Goal: Find specific page/section: Find specific page/section

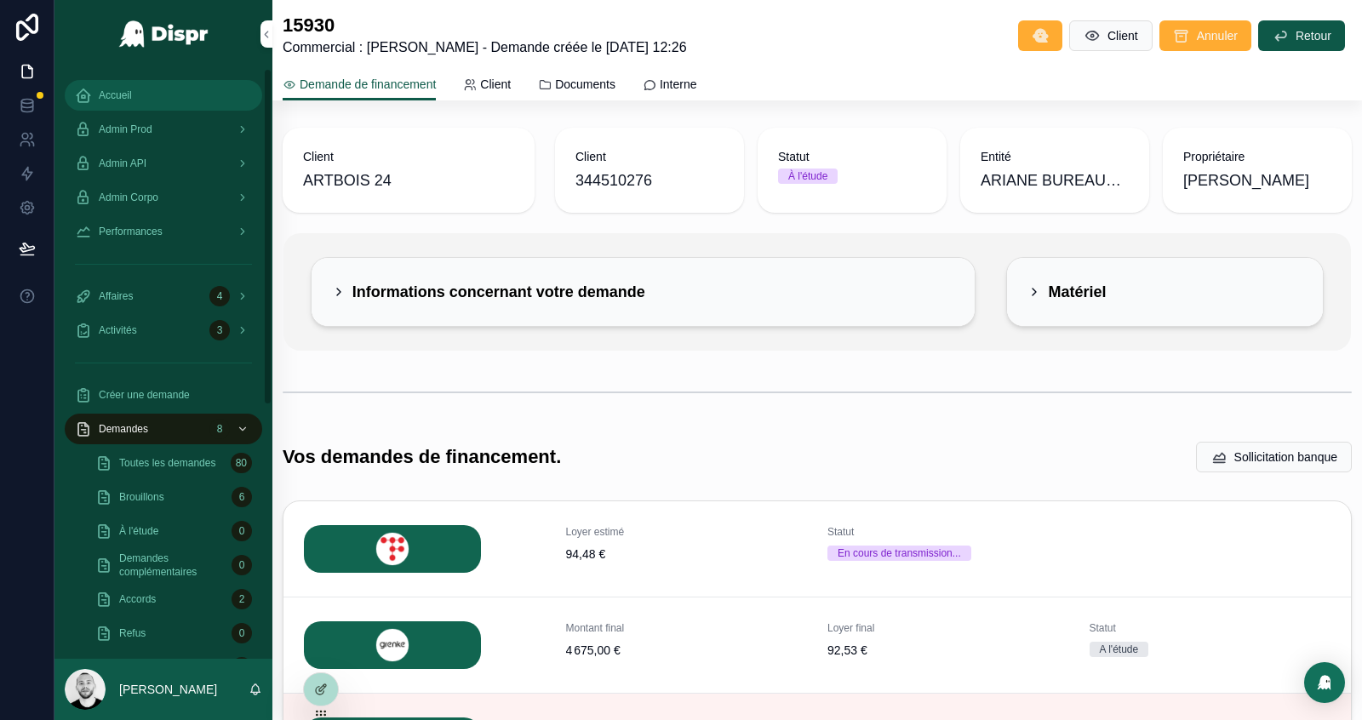
click at [128, 103] on div "Accueil" at bounding box center [163, 95] width 177 height 27
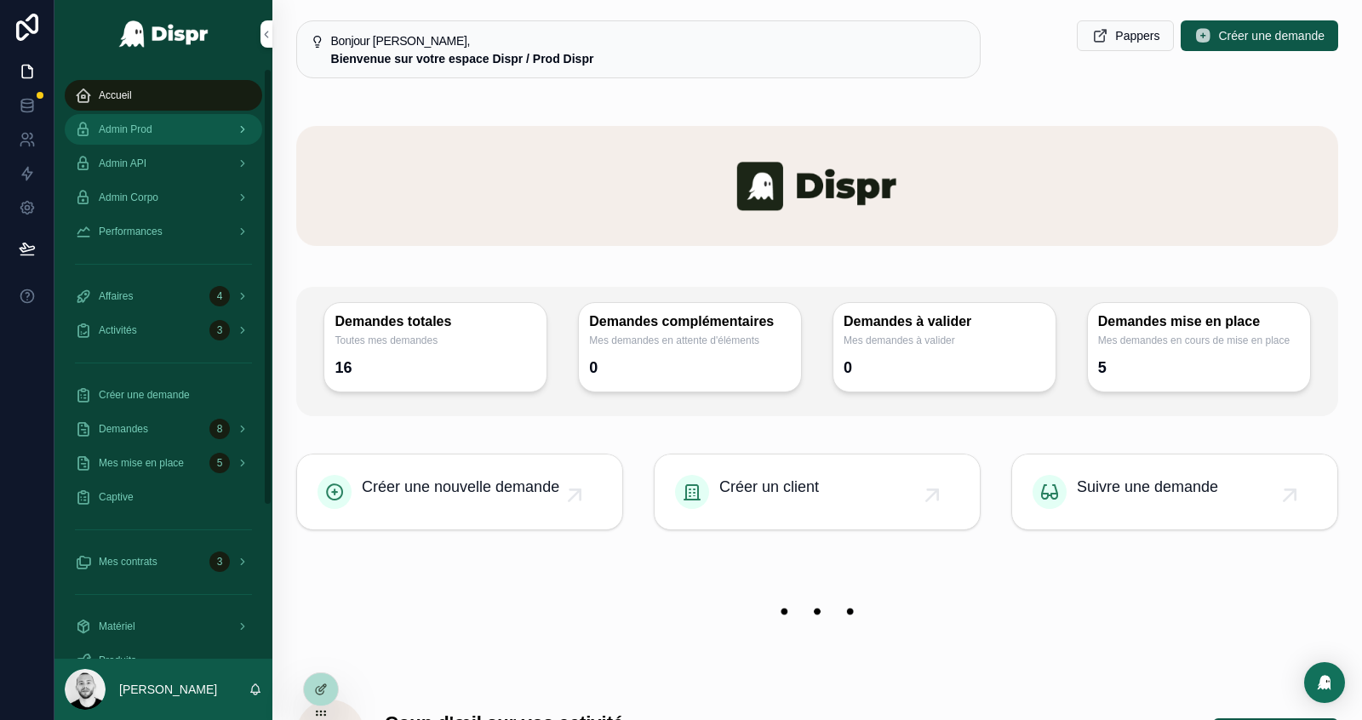
click at [146, 129] on span "Admin Prod" at bounding box center [126, 130] width 54 height 14
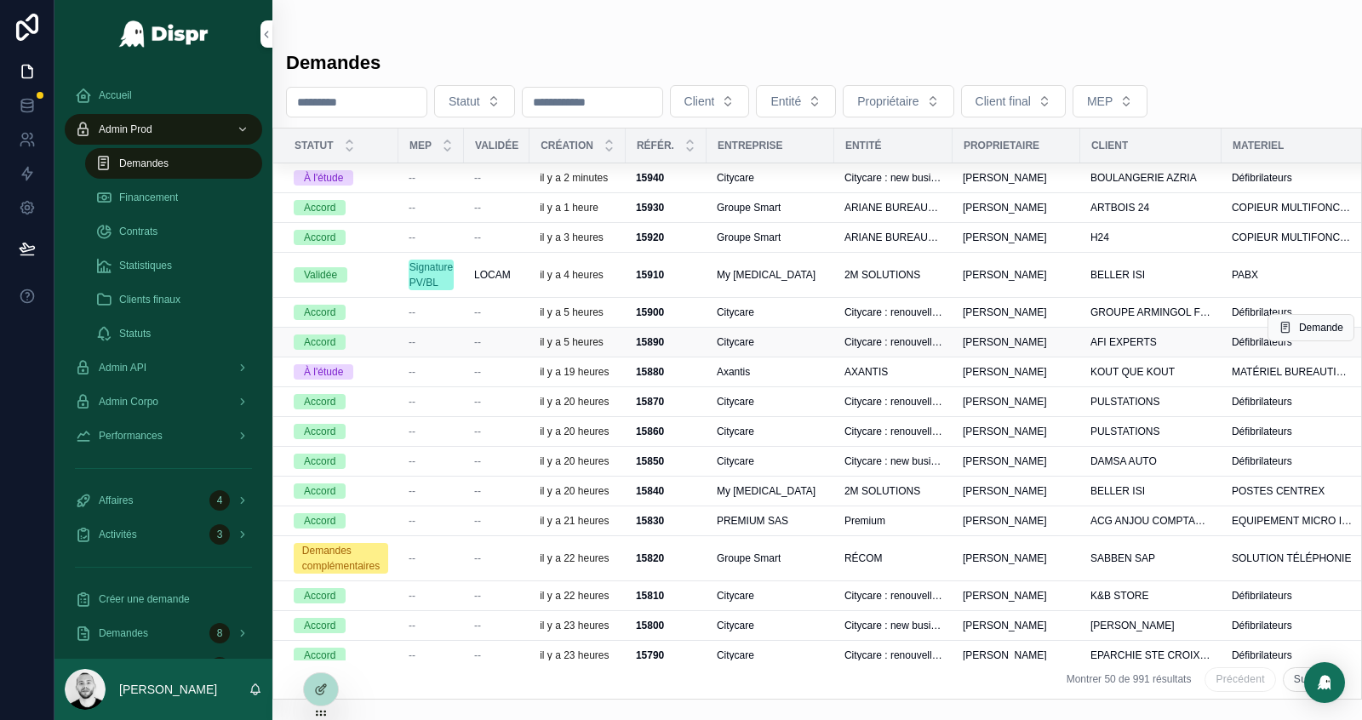
scroll to position [35, 0]
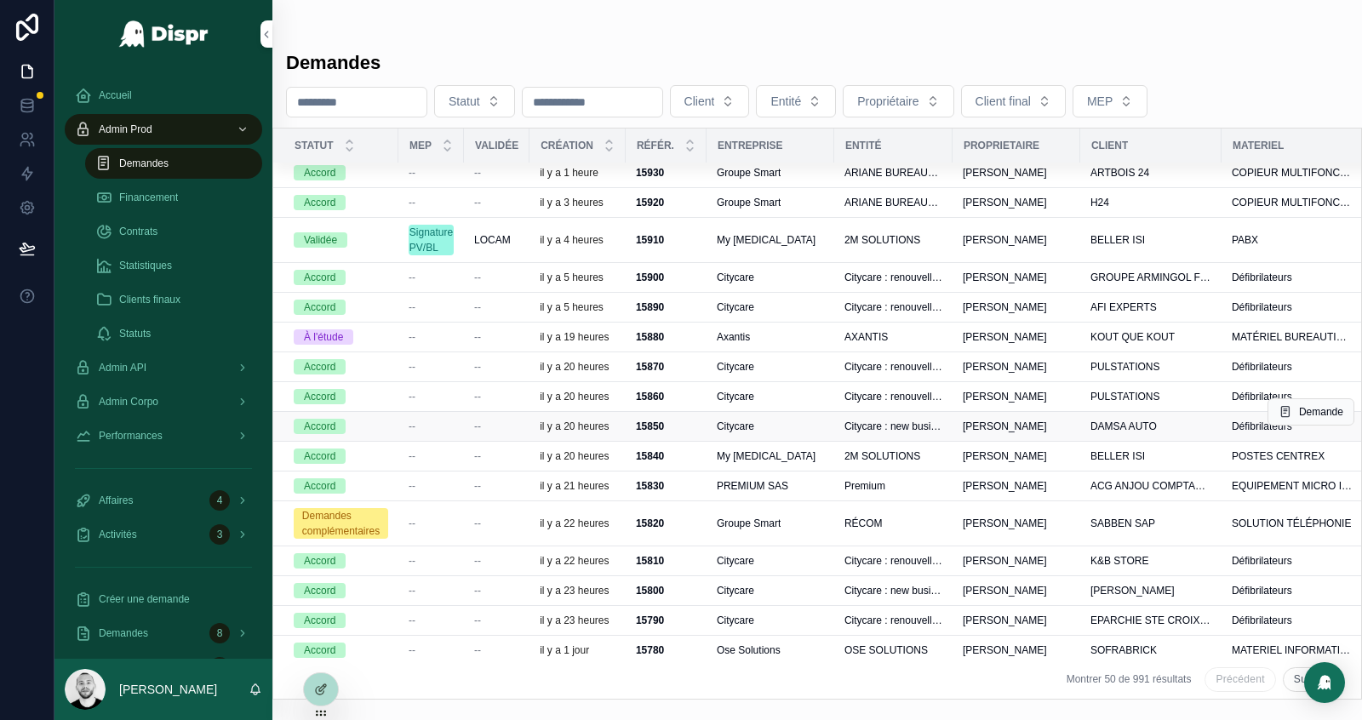
click at [654, 421] on strong "15850" at bounding box center [650, 427] width 28 height 12
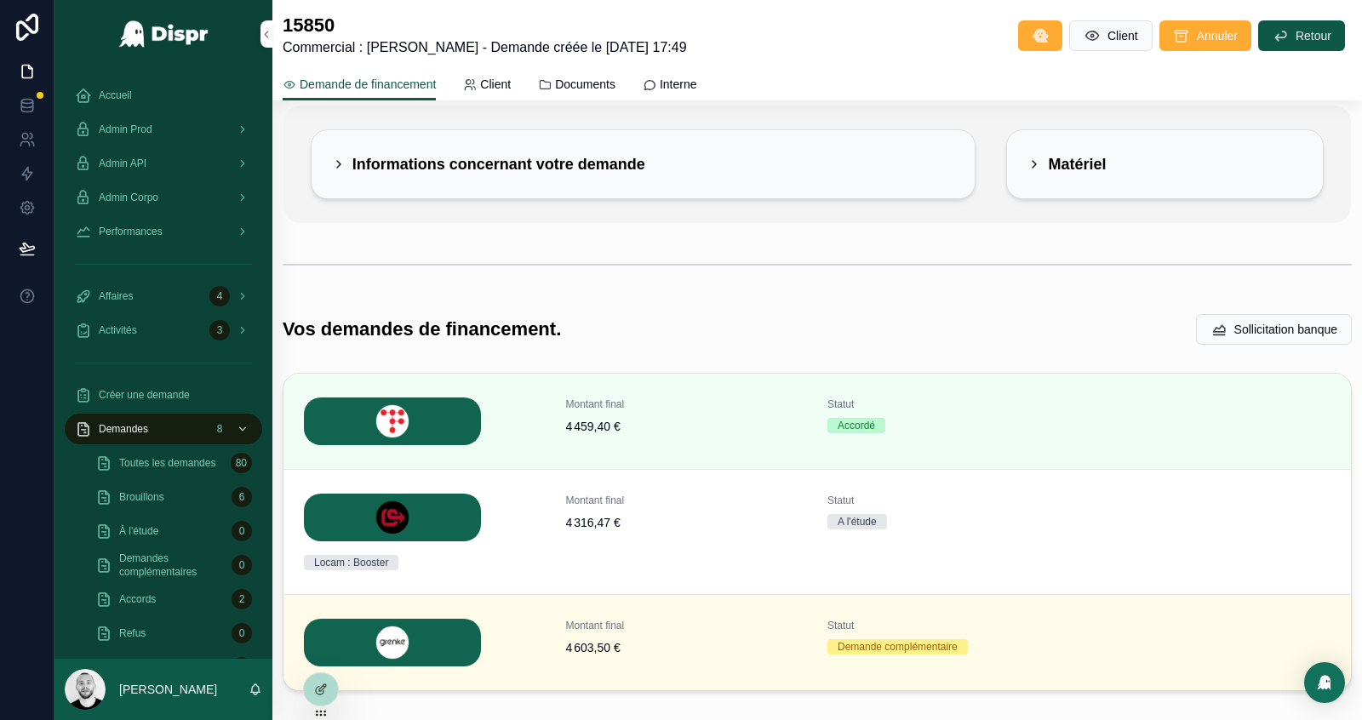
scroll to position [218, 0]
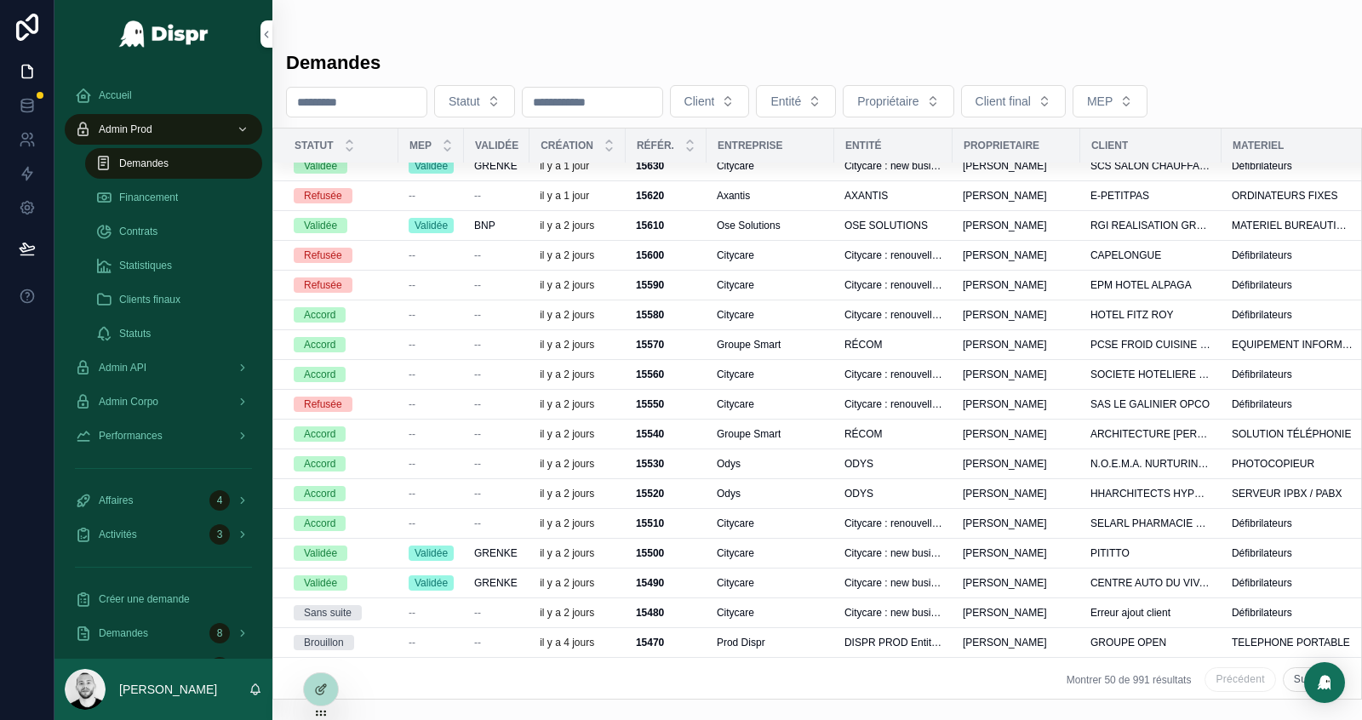
scroll to position [1039, 0]
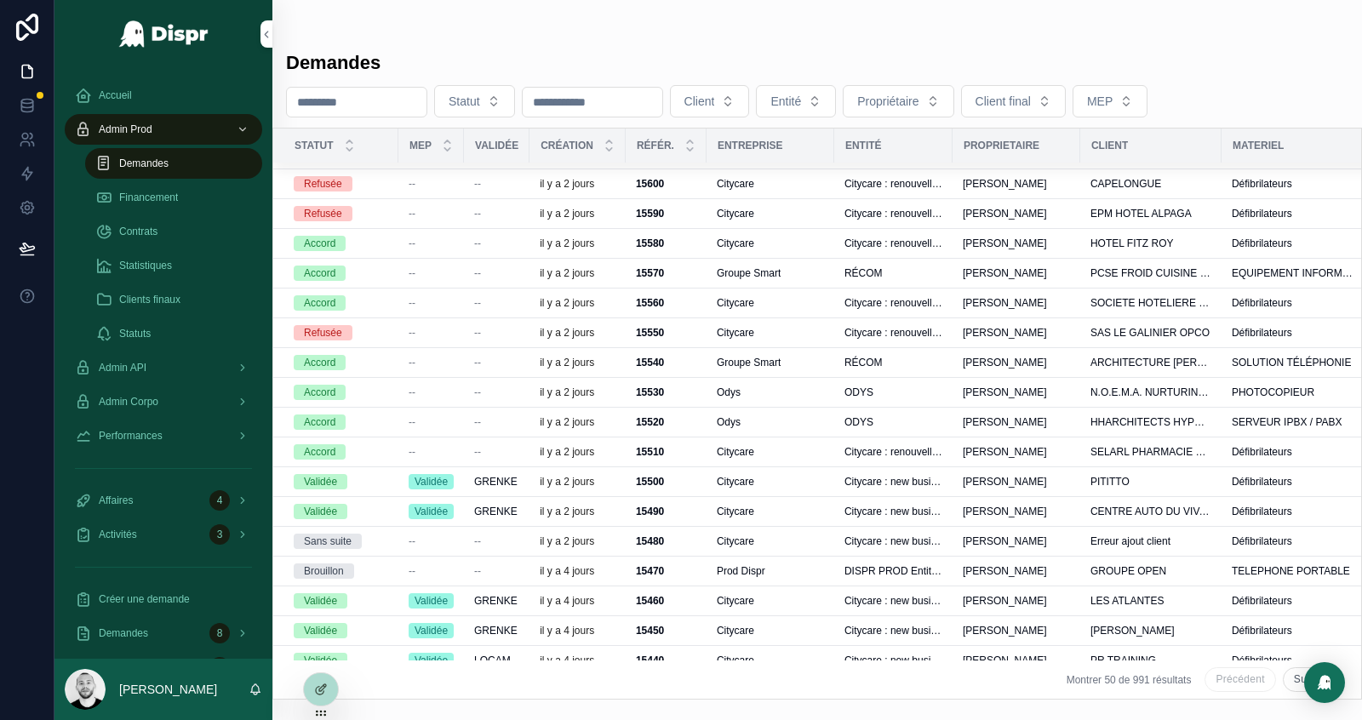
click at [1293, 677] on button "Suivant" at bounding box center [1312, 680] width 58 height 25
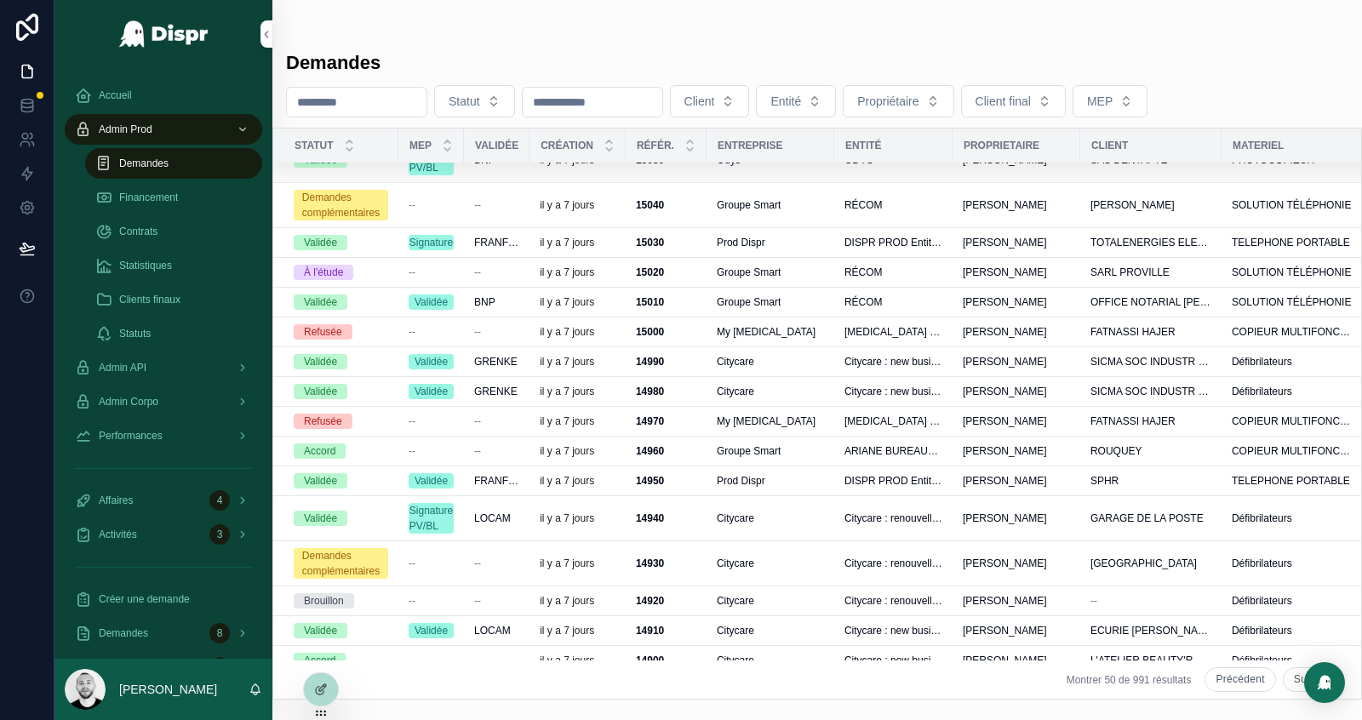
scroll to position [1132, 0]
click at [1295, 683] on button "Suivant" at bounding box center [1312, 680] width 58 height 25
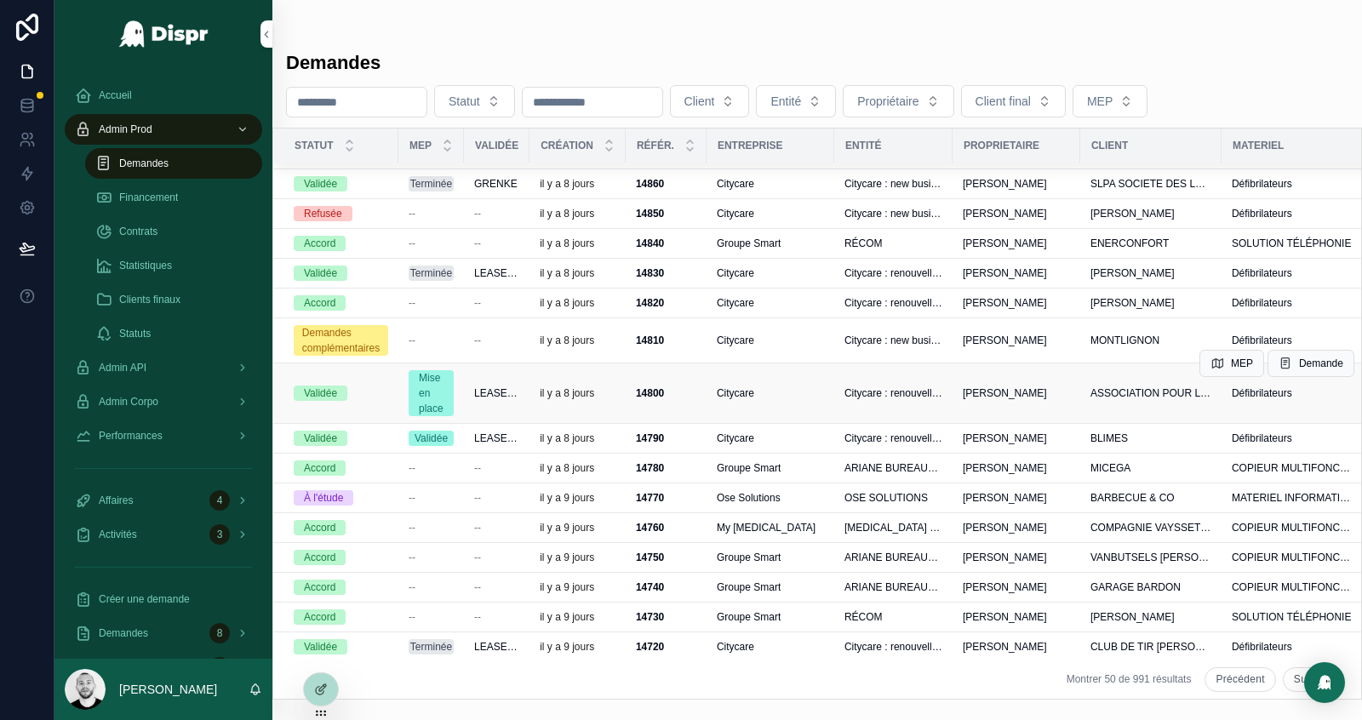
scroll to position [98, 0]
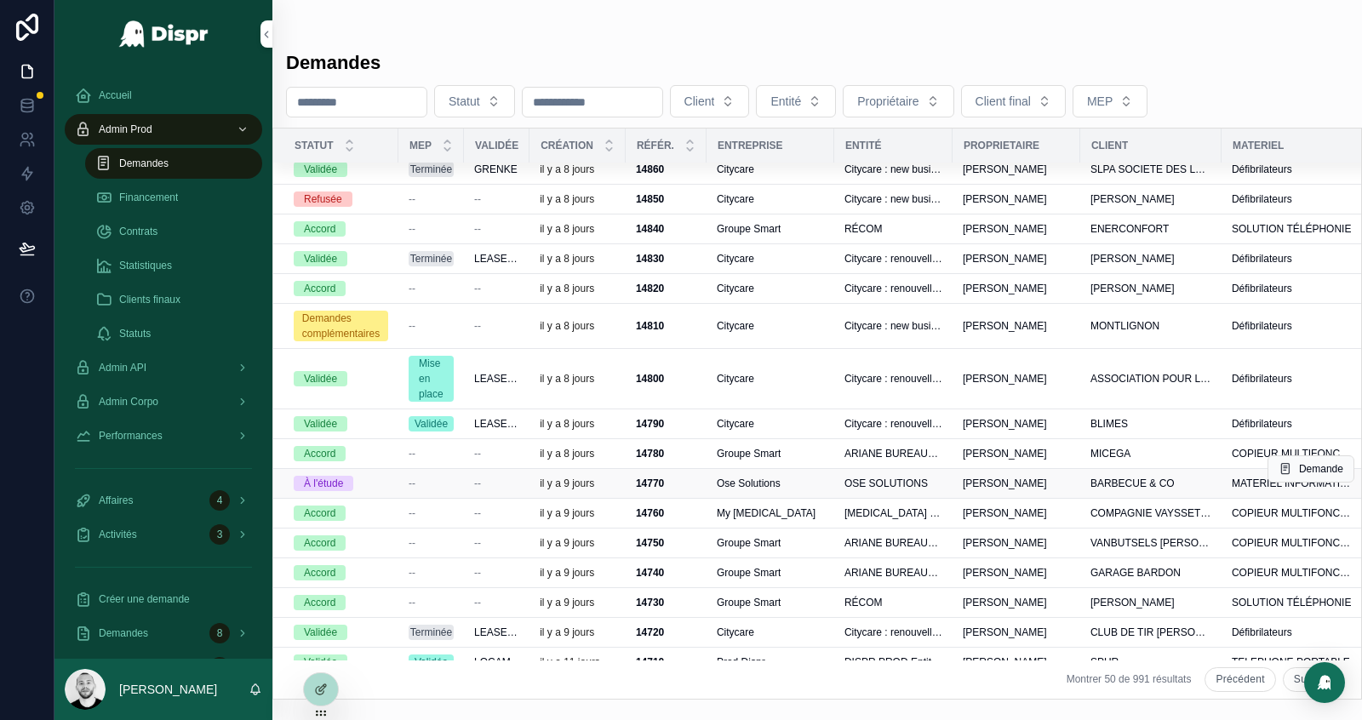
click at [834, 474] on td "Ose Solutions" at bounding box center [771, 484] width 128 height 30
click at [824, 477] on div "Ose Solutions" at bounding box center [770, 484] width 107 height 14
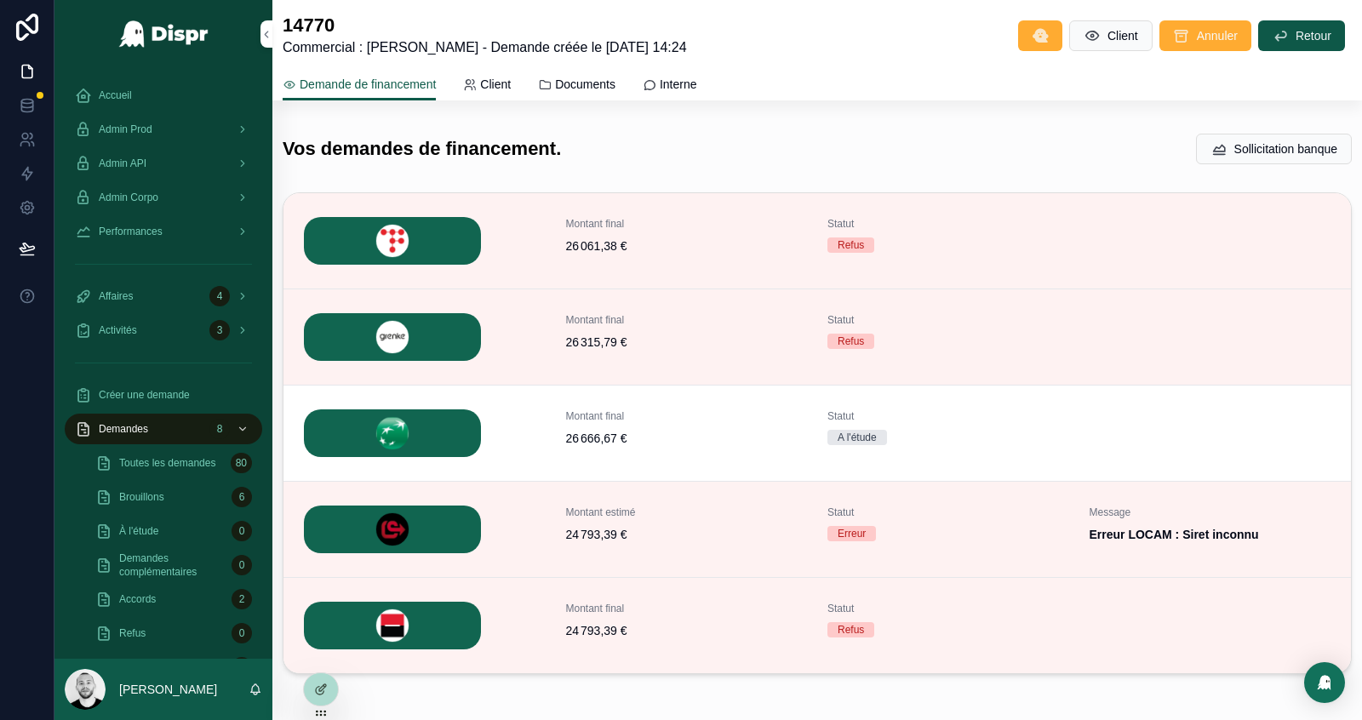
scroll to position [371, 0]
